Goal: Transaction & Acquisition: Book appointment/travel/reservation

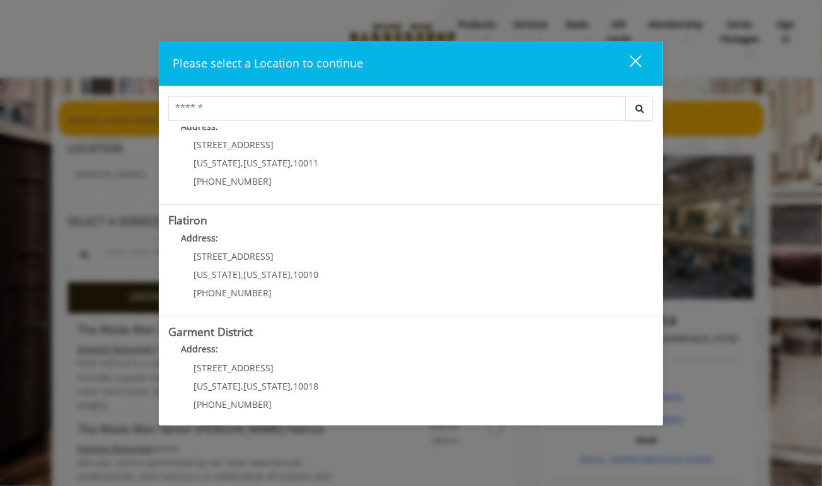
scroll to position [264, 0]
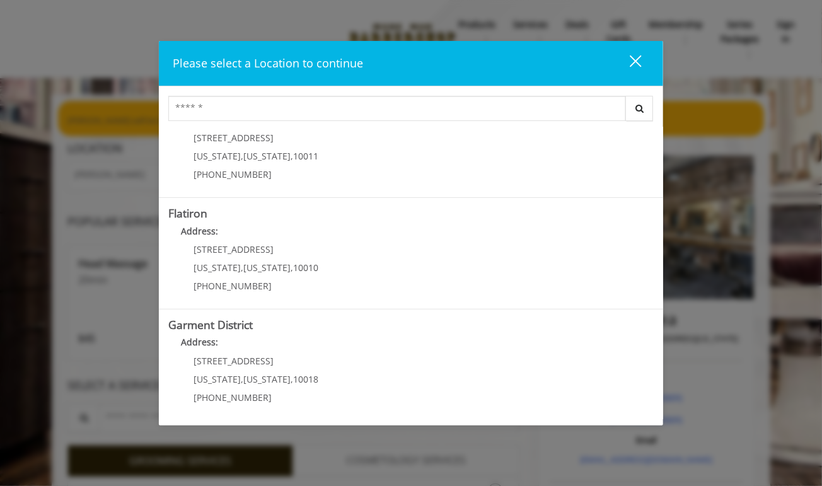
click at [305, 252] on p "10 E 23rd St" at bounding box center [256, 249] width 125 height 9
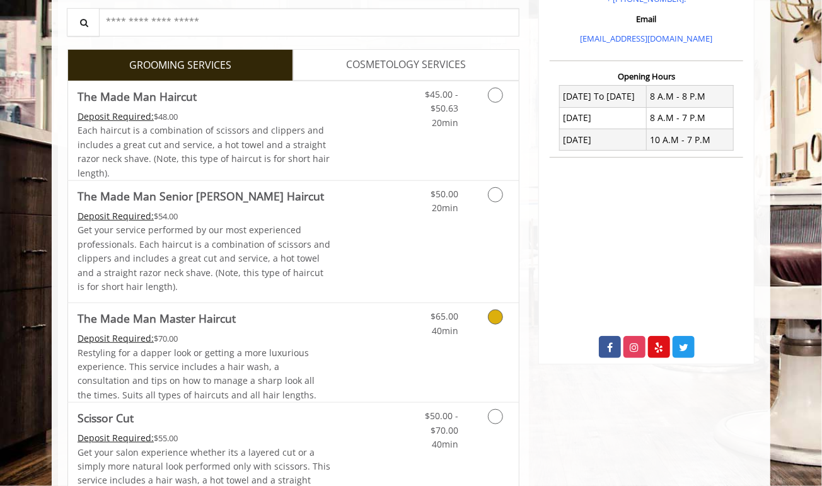
scroll to position [267, 0]
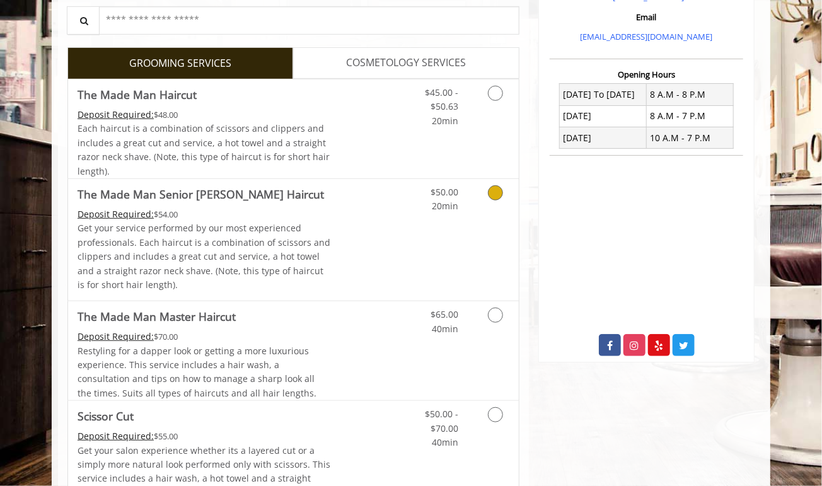
click at [484, 186] on link "Grooming services" at bounding box center [493, 196] width 32 height 35
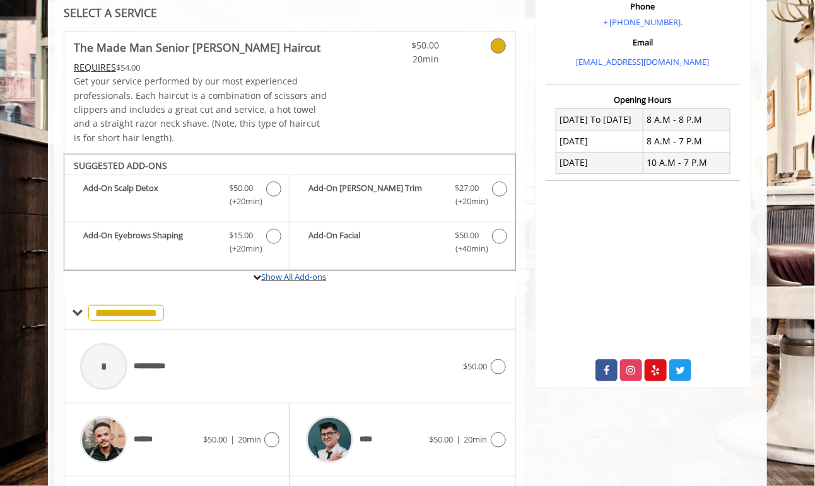
scroll to position [394, 0]
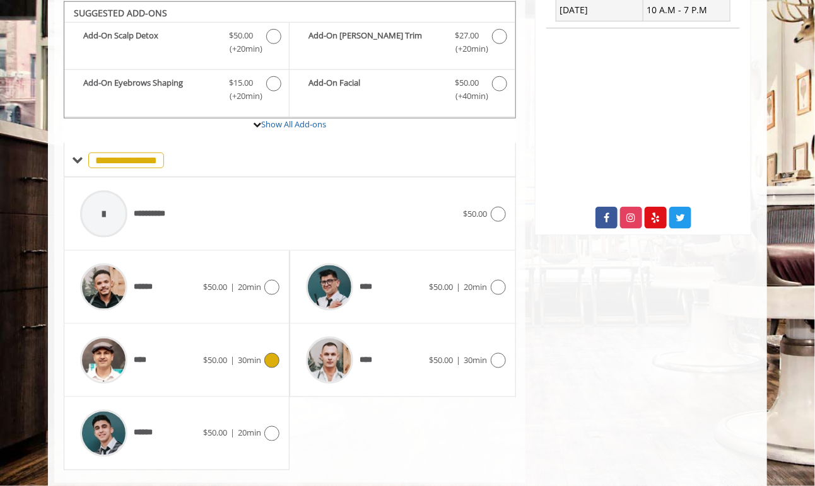
click at [269, 359] on icon at bounding box center [271, 360] width 15 height 15
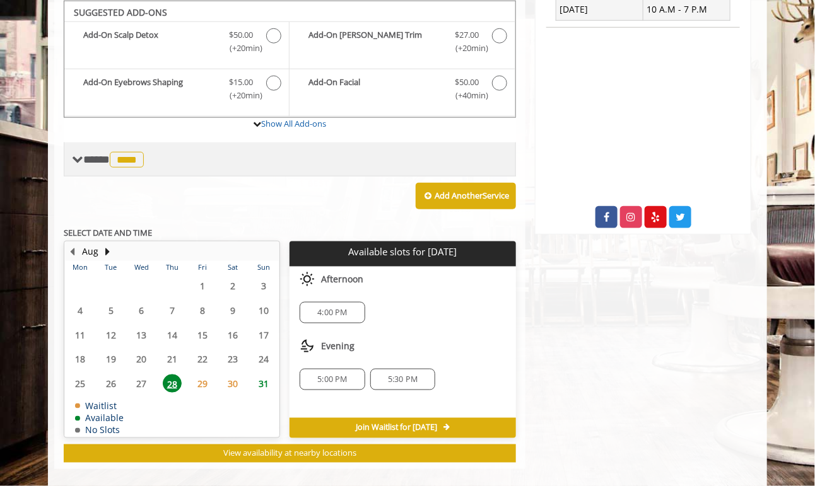
scroll to position [405, 0]
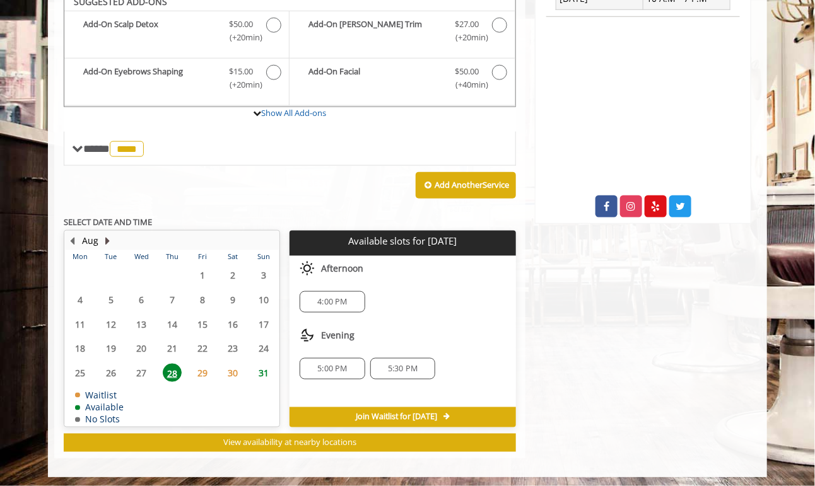
click at [103, 234] on button "Next Month" at bounding box center [108, 241] width 10 height 14
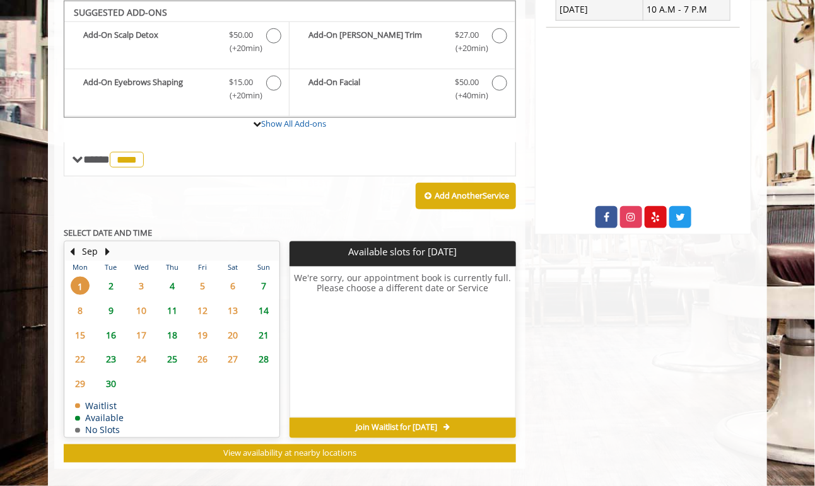
scroll to position [395, 0]
click at [109, 281] on span "2" at bounding box center [111, 286] width 19 height 18
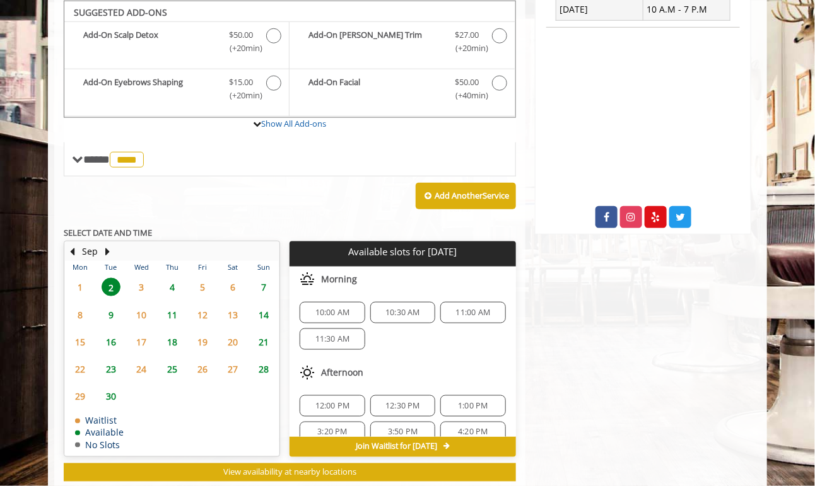
scroll to position [424, 0]
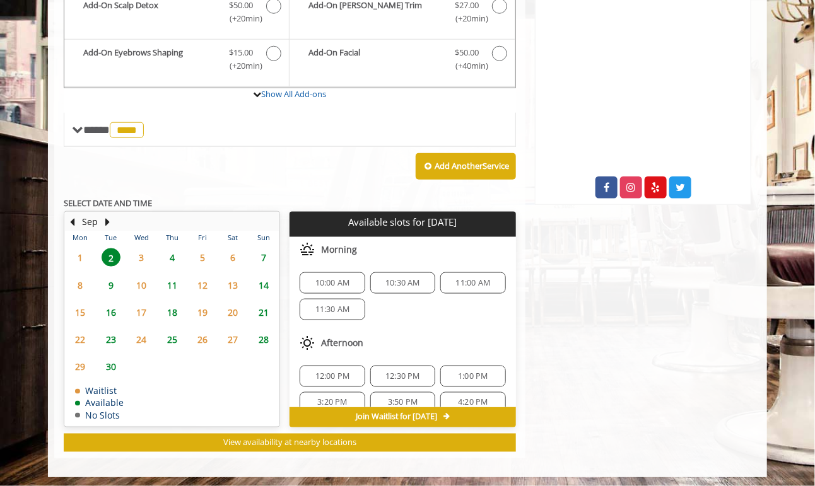
click at [172, 256] on span "4" at bounding box center [172, 257] width 19 height 18
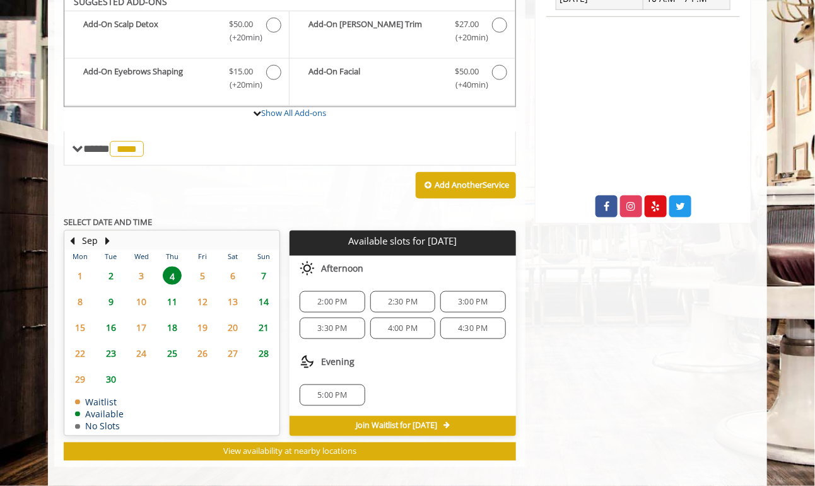
scroll to position [413, 0]
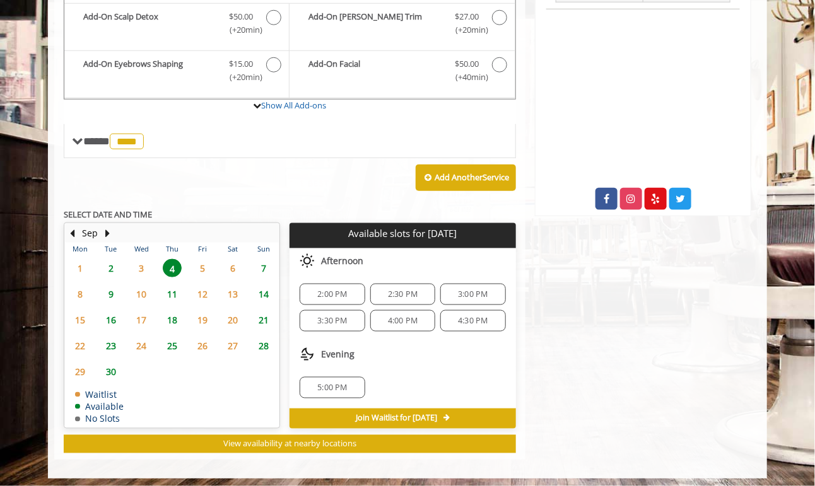
click at [106, 262] on span "2" at bounding box center [111, 268] width 19 height 18
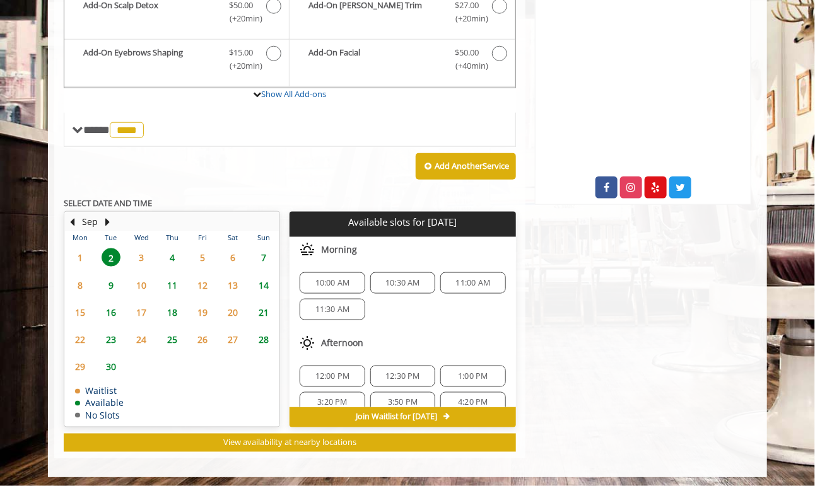
scroll to position [40, 0]
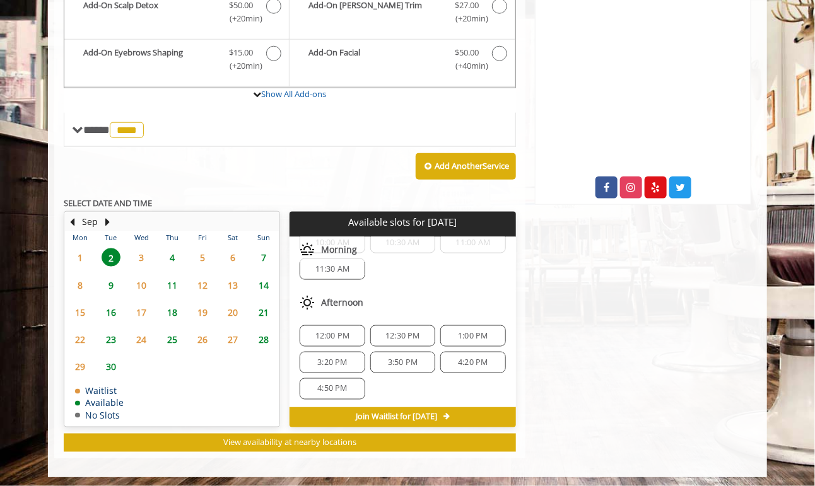
click at [172, 256] on span "4" at bounding box center [172, 257] width 19 height 18
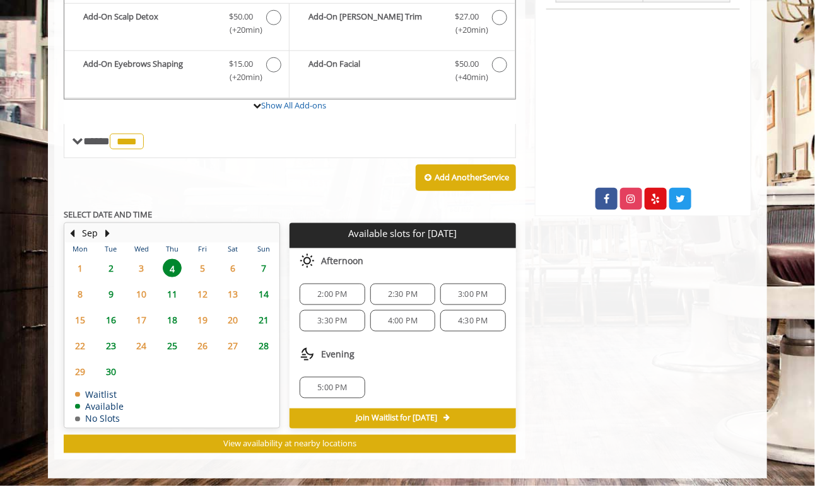
scroll to position [0, 0]
click at [112, 260] on span "2" at bounding box center [111, 268] width 19 height 18
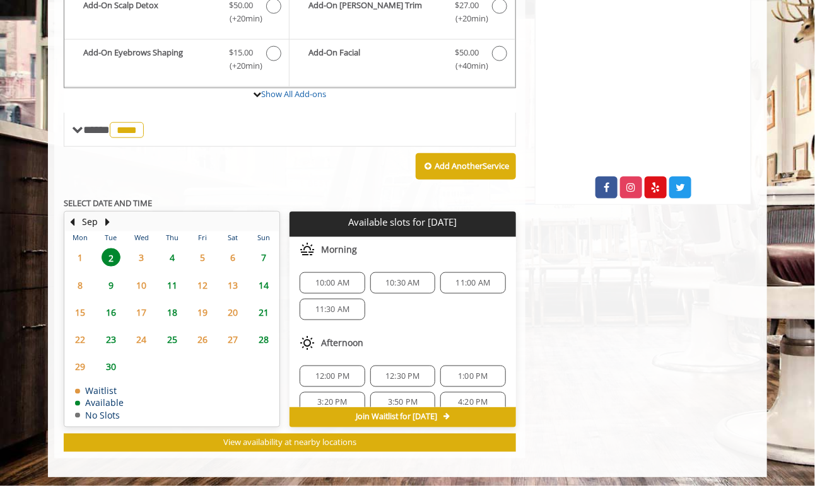
scroll to position [40, 0]
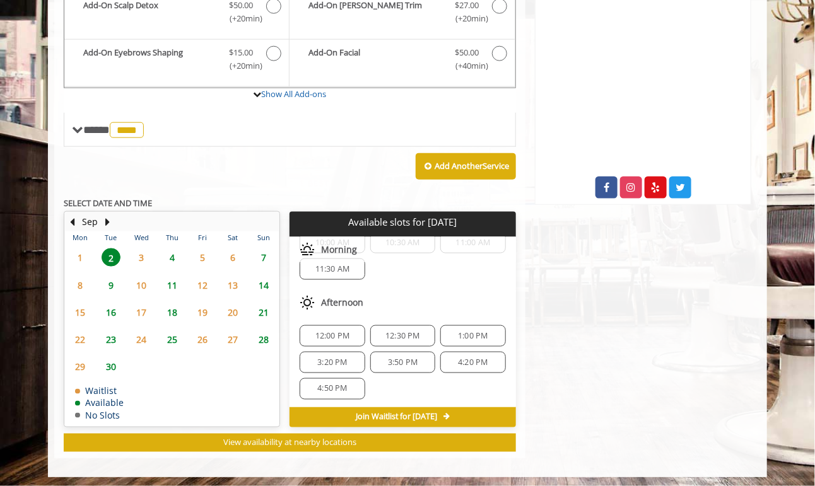
click at [171, 252] on span "4" at bounding box center [172, 257] width 19 height 18
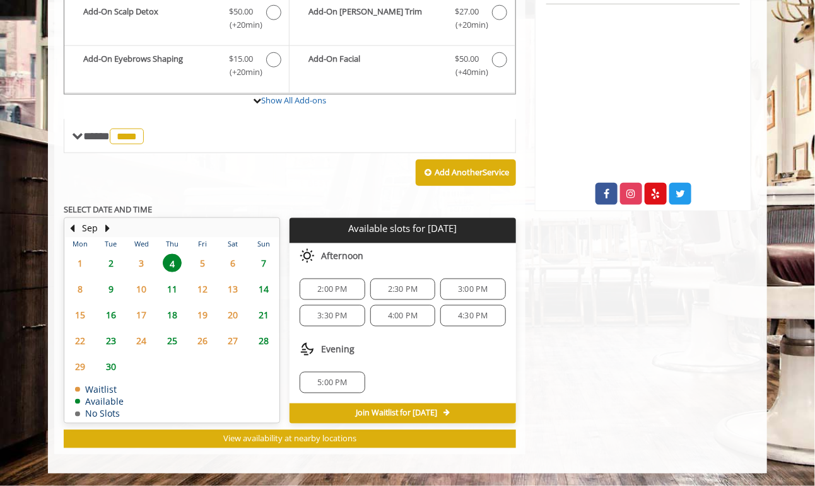
scroll to position [0, 0]
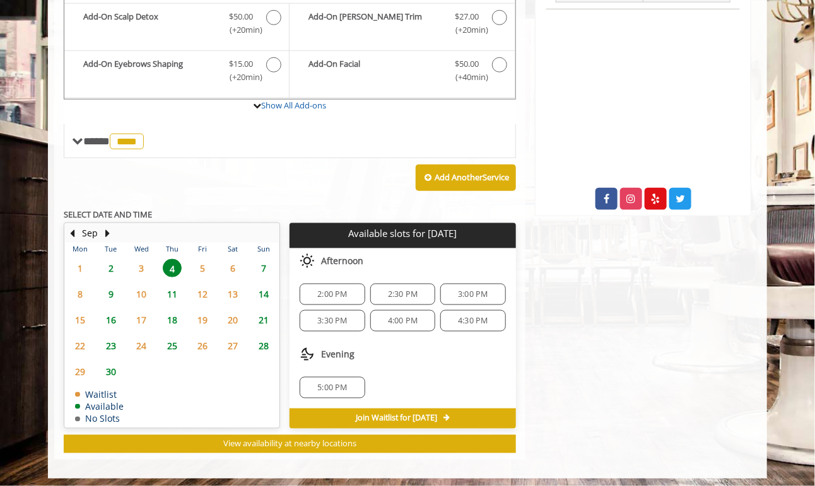
click at [107, 291] on span "9" at bounding box center [111, 294] width 19 height 18
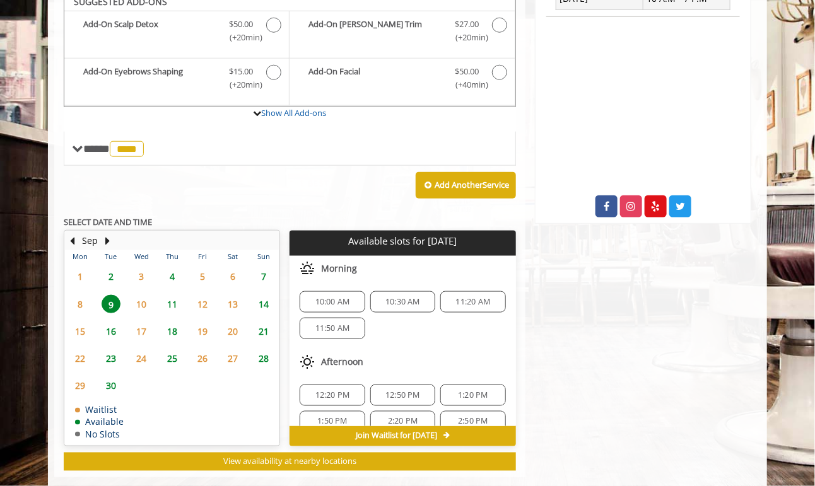
scroll to position [424, 0]
